Goal: Task Accomplishment & Management: Complete application form

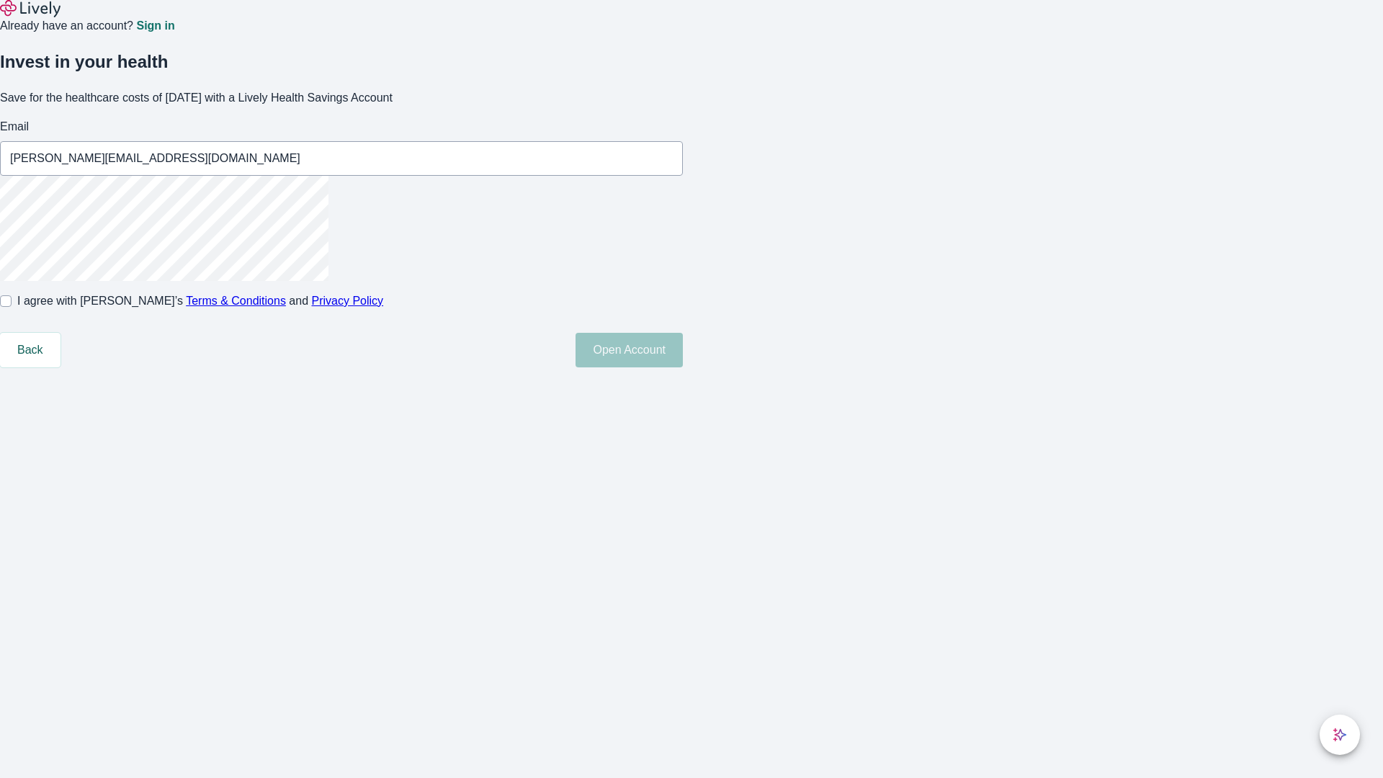
click at [12, 307] on input "I agree with Lively’s Terms & Conditions and Privacy Policy" at bounding box center [6, 301] width 12 height 12
checkbox input "true"
click at [683, 367] on button "Open Account" at bounding box center [628, 350] width 107 height 35
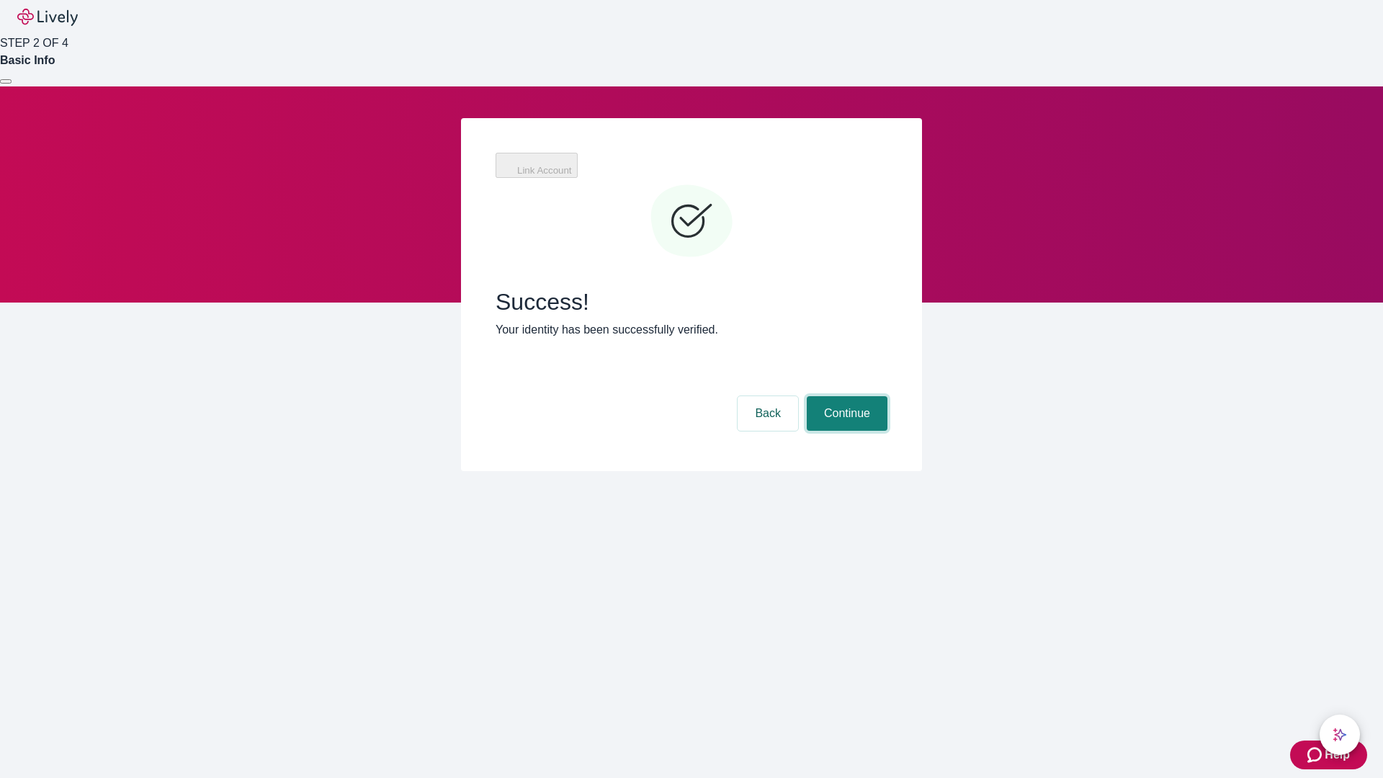
click at [845, 396] on button "Continue" at bounding box center [847, 413] width 81 height 35
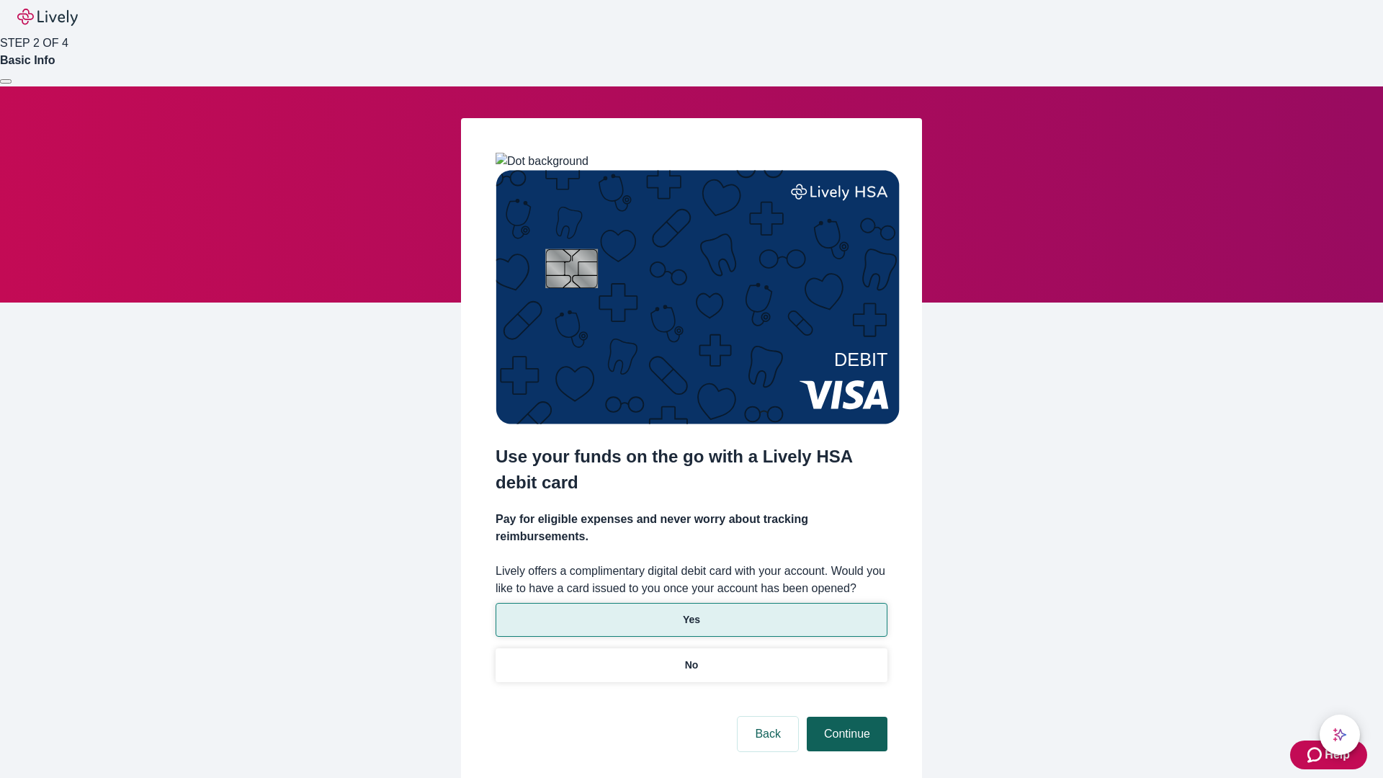
click at [691, 612] on p "Yes" at bounding box center [691, 619] width 17 height 15
click at [845, 717] on button "Continue" at bounding box center [847, 734] width 81 height 35
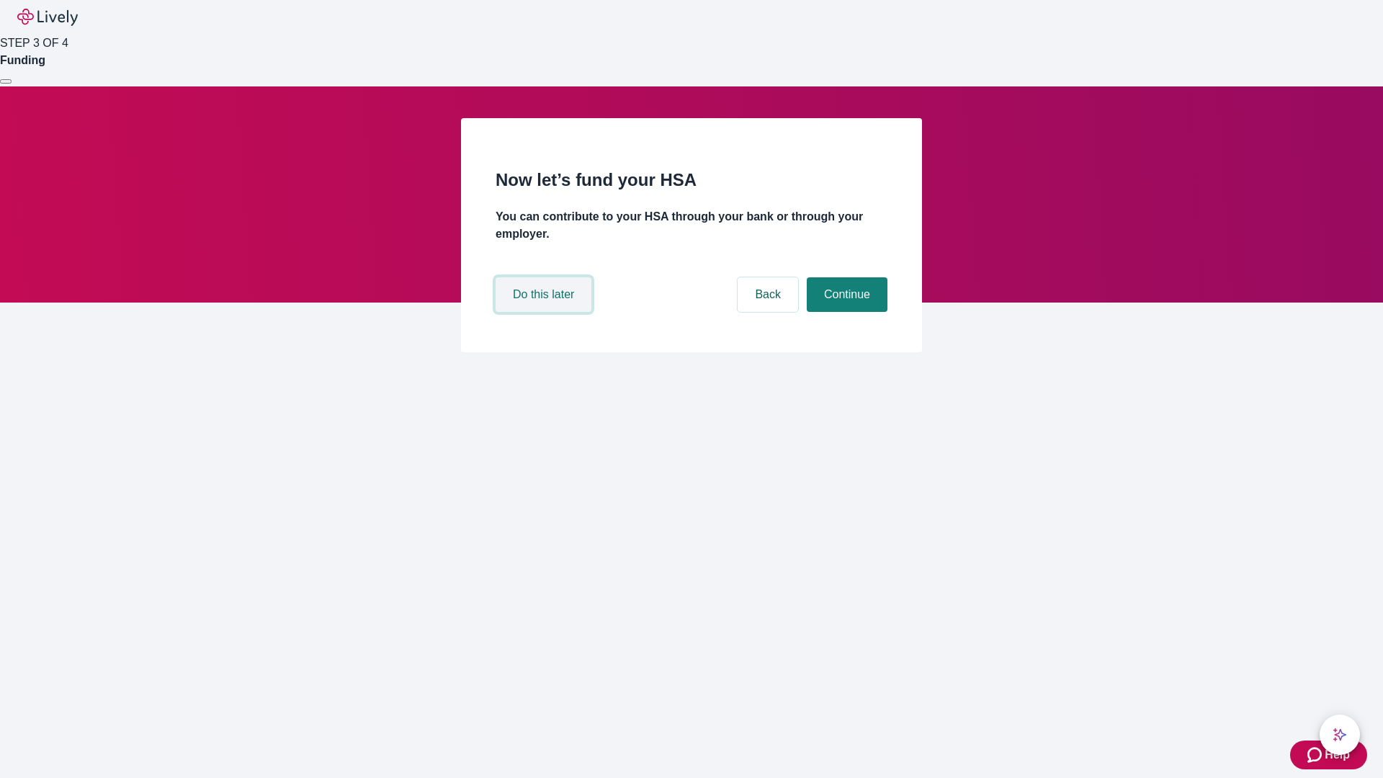
click at [545, 312] on button "Do this later" at bounding box center [544, 294] width 96 height 35
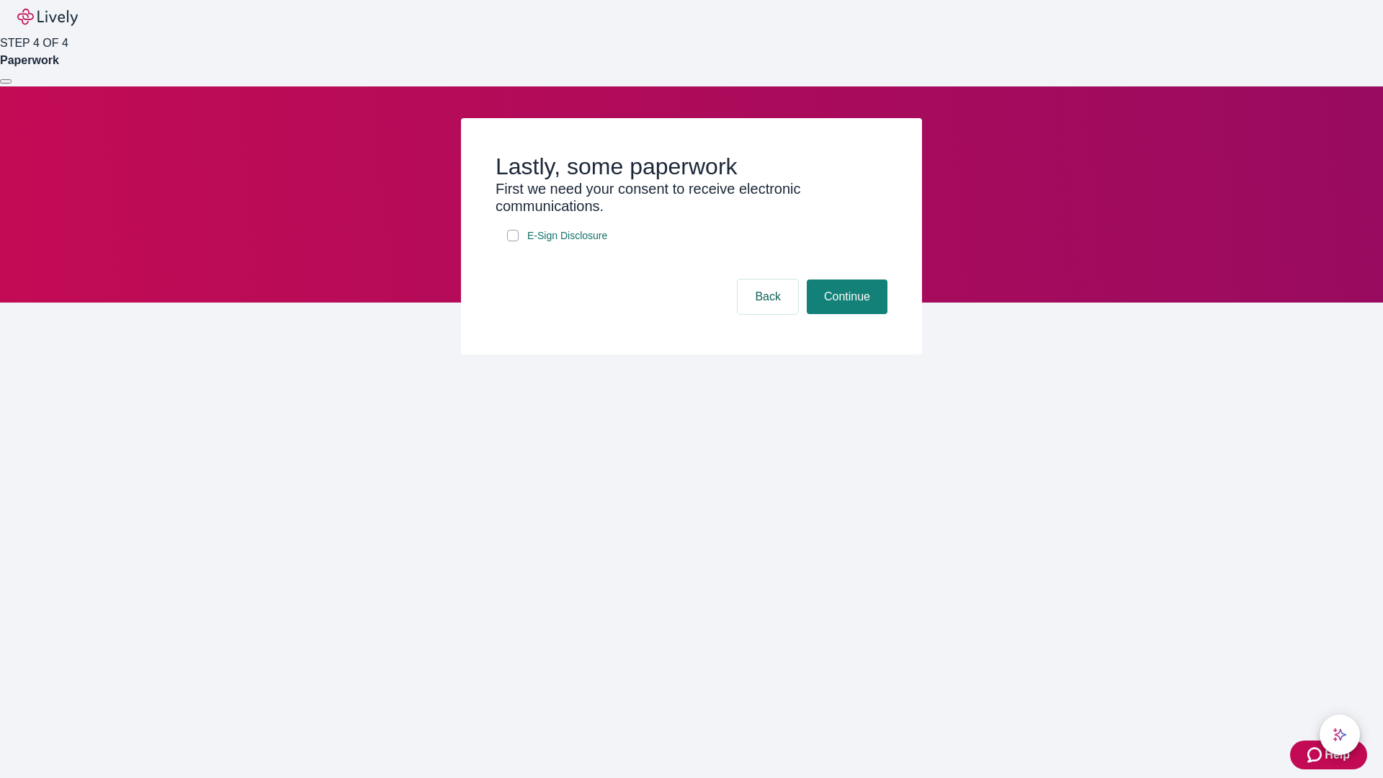
click at [513, 241] on input "E-Sign Disclosure" at bounding box center [513, 236] width 12 height 12
checkbox input "true"
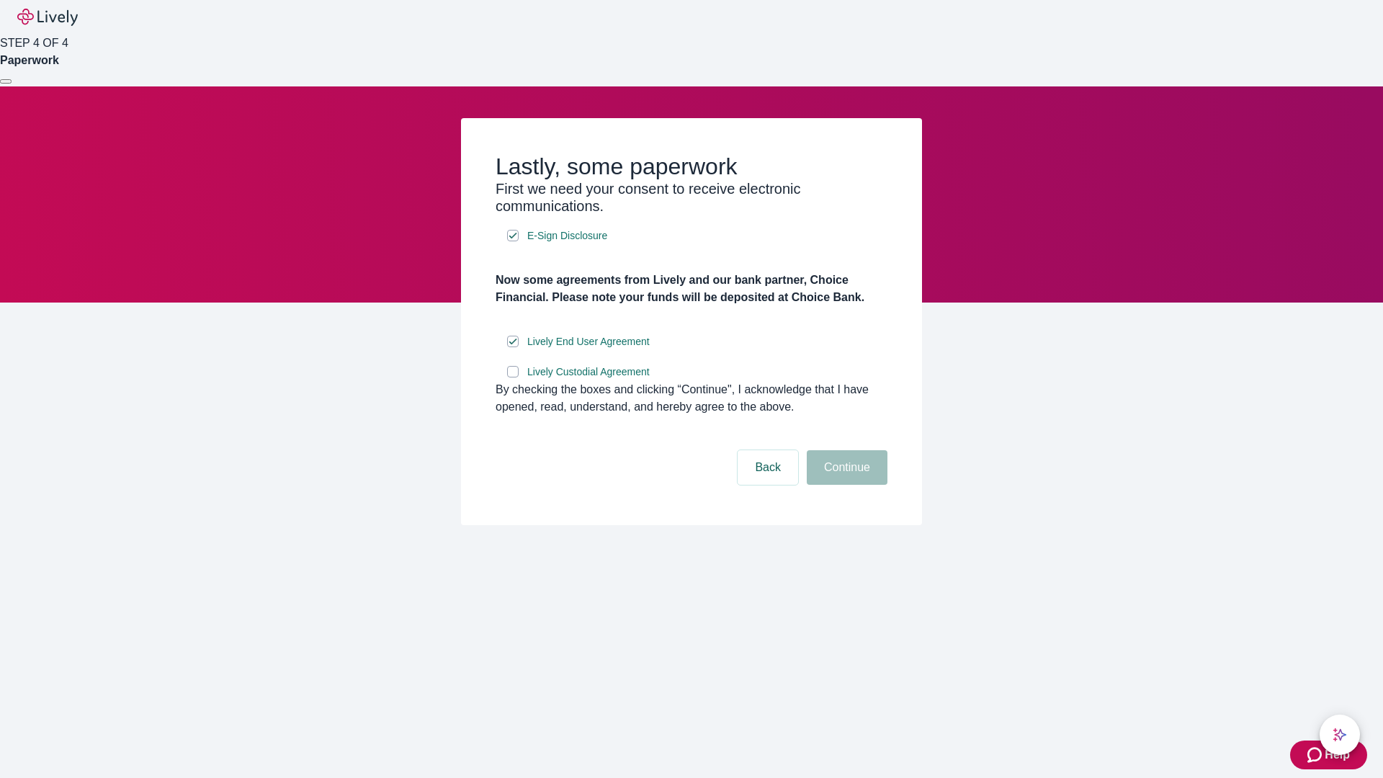
click at [513, 377] on input "Lively Custodial Agreement" at bounding box center [513, 372] width 12 height 12
checkbox input "true"
click at [845, 485] on button "Continue" at bounding box center [847, 467] width 81 height 35
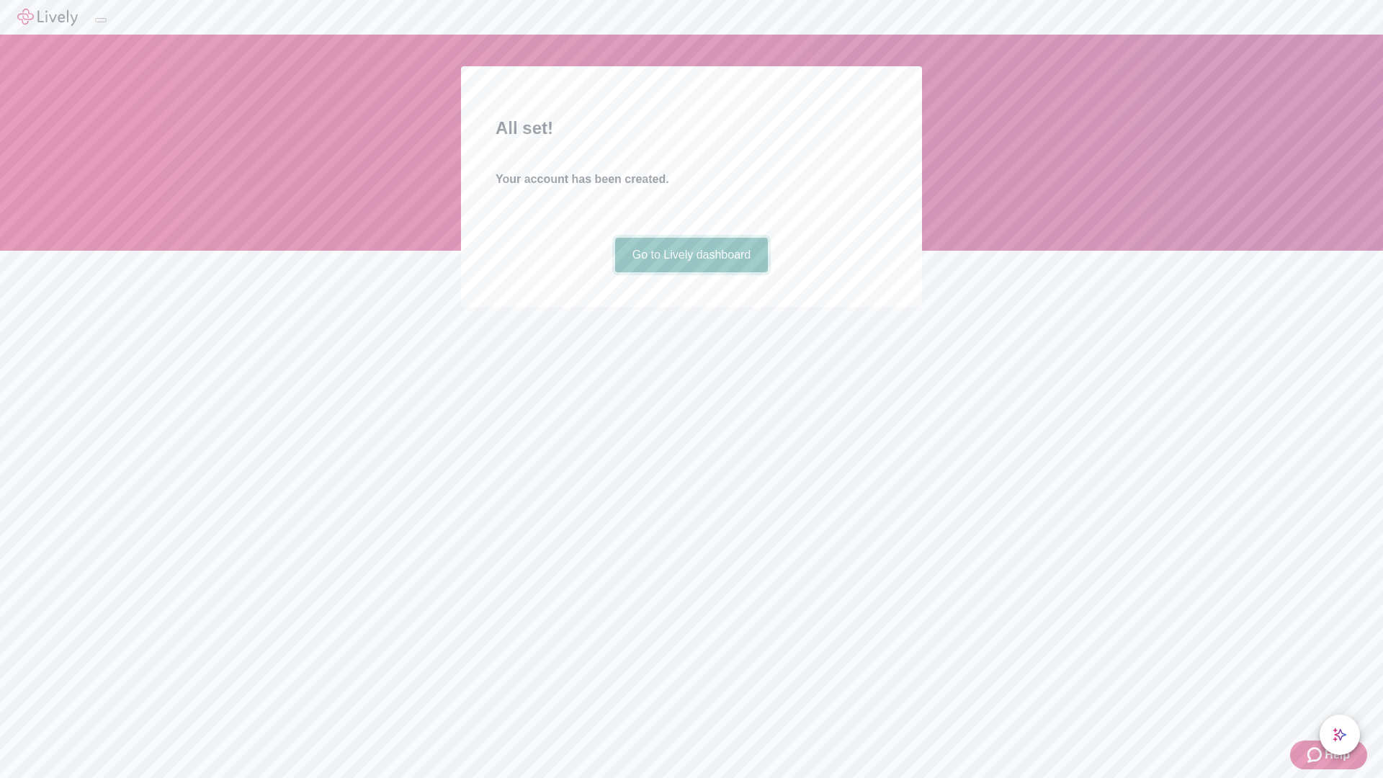
click at [691, 272] on link "Go to Lively dashboard" at bounding box center [691, 255] width 153 height 35
